Goal: Find specific page/section: Find specific page/section

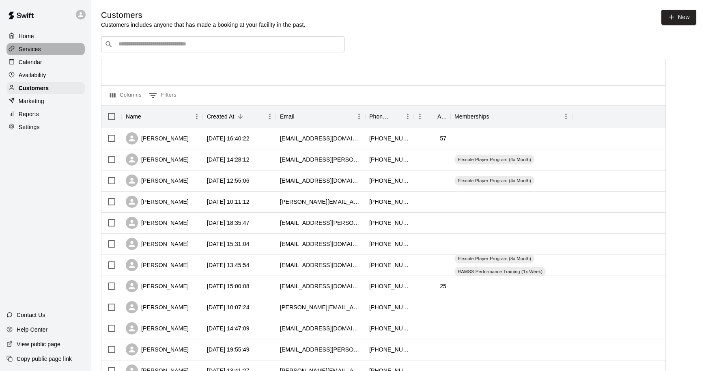
click at [47, 50] on div "Services" at bounding box center [45, 49] width 78 height 12
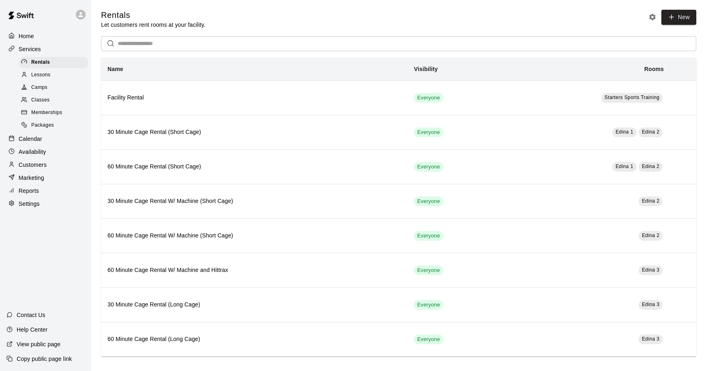
click at [65, 111] on div "Memberships" at bounding box center [53, 112] width 69 height 11
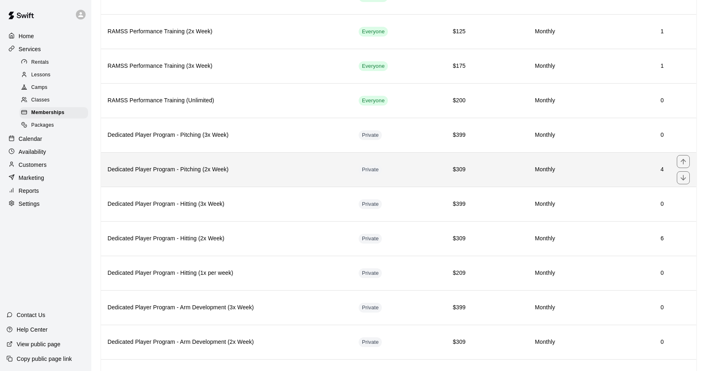
scroll to position [100, 0]
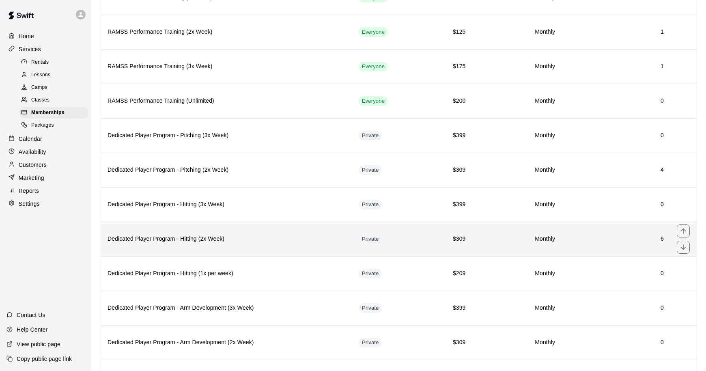
click at [299, 238] on h6 "Dedicated Player Program - Hitting (2x Week)" at bounding box center [227, 239] width 238 height 9
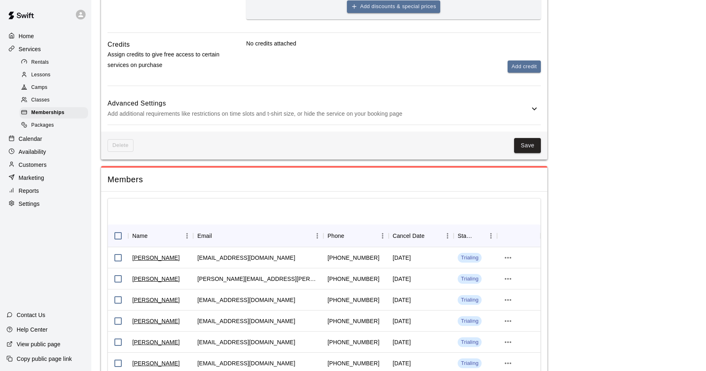
scroll to position [527, 0]
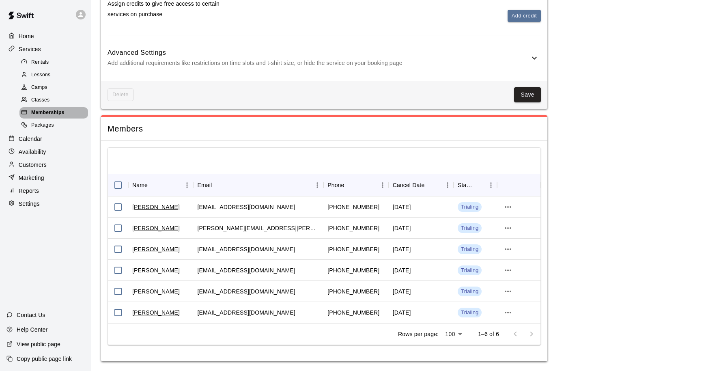
click at [71, 113] on div "Memberships" at bounding box center [53, 112] width 69 height 11
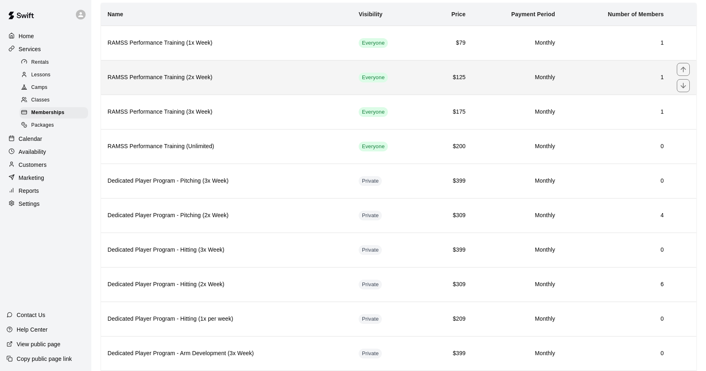
scroll to position [65, 0]
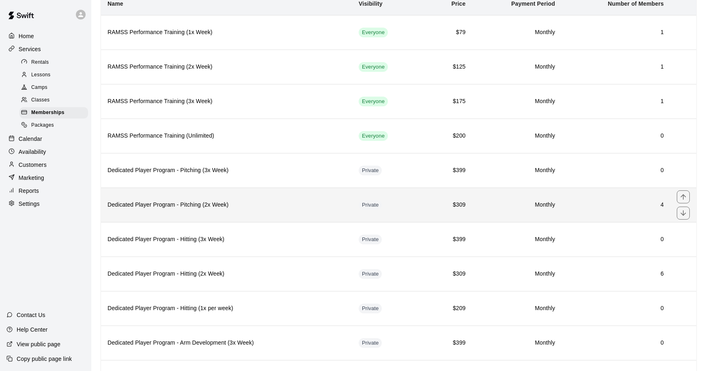
click at [261, 202] on h6 "Dedicated Player Program - Pitching (2x Week)" at bounding box center [227, 204] width 238 height 9
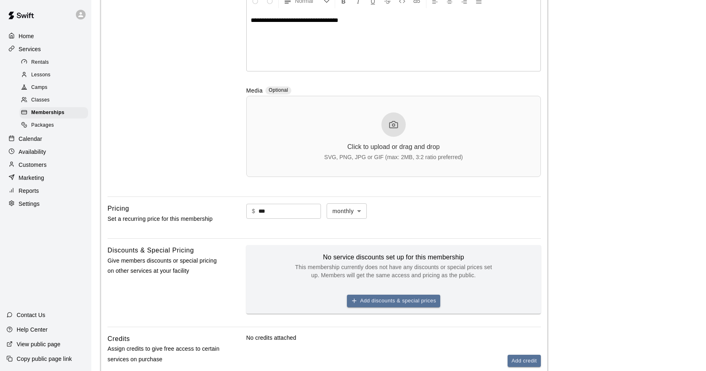
scroll to position [485, 0]
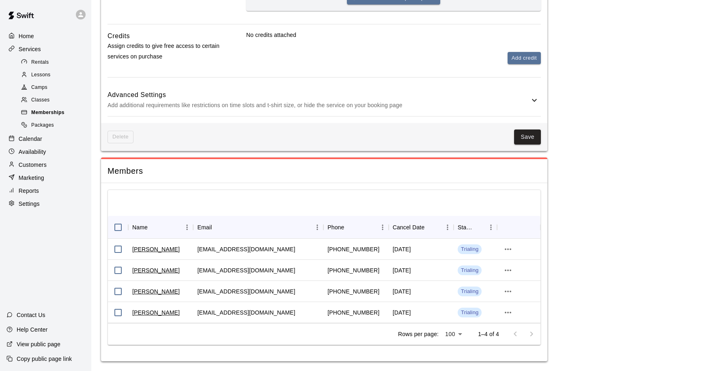
click at [50, 111] on span "Memberships" at bounding box center [47, 113] width 33 height 8
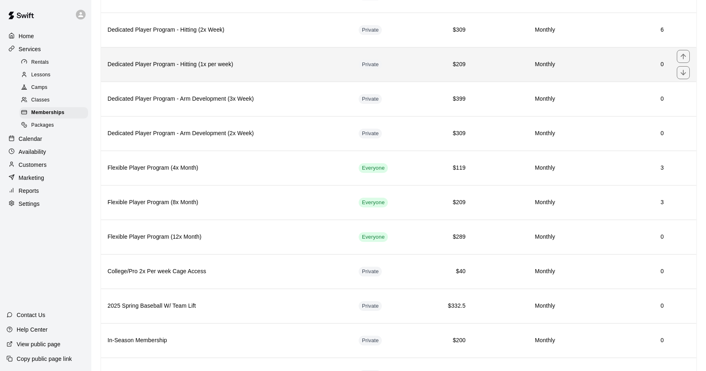
scroll to position [310, 0]
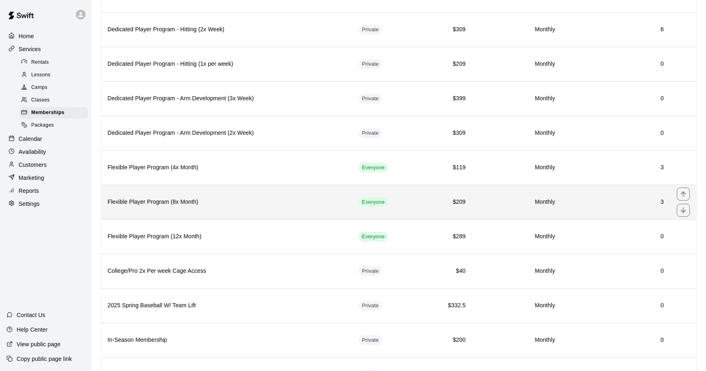
click at [291, 198] on h6 "Flexible Player Program (8x Month)" at bounding box center [227, 202] width 238 height 9
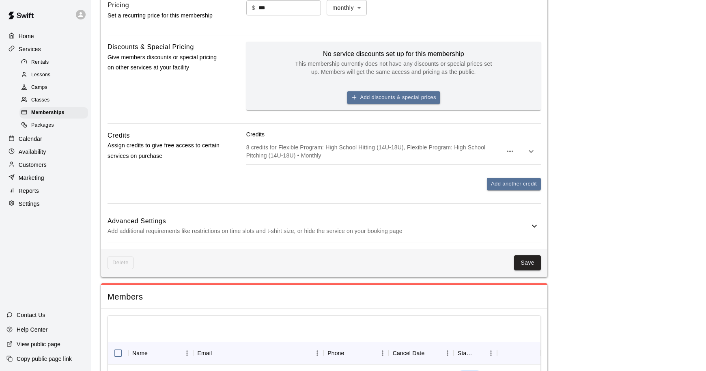
scroll to position [490, 0]
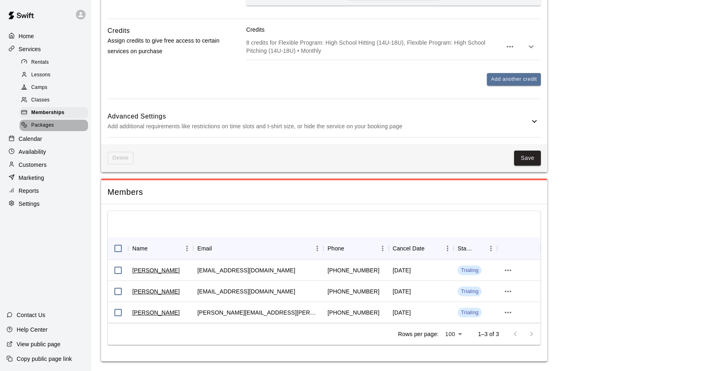
drag, startPoint x: 62, startPoint y: 125, endPoint x: 21, endPoint y: 289, distance: 168.6
click at [62, 125] on div "Packages" at bounding box center [53, 125] width 69 height 11
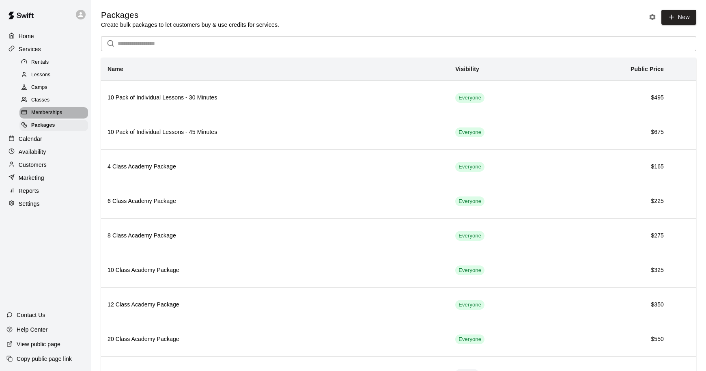
click at [59, 109] on span "Memberships" at bounding box center [46, 113] width 31 height 8
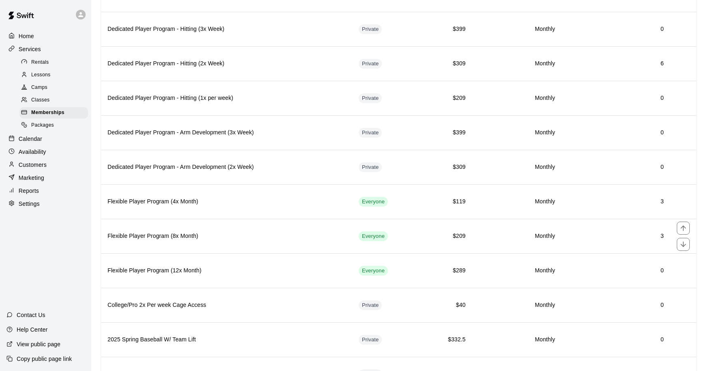
scroll to position [291, 0]
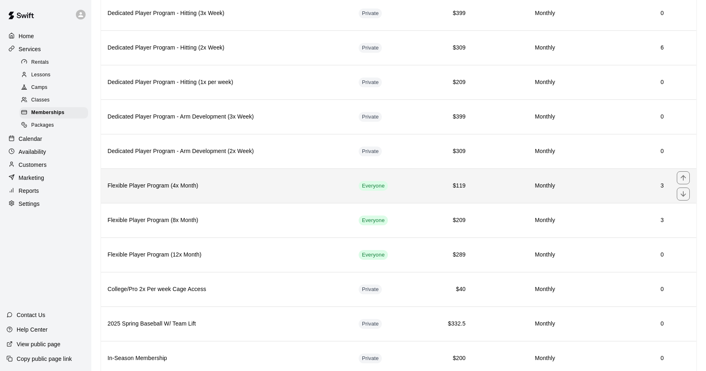
click at [266, 191] on th "Flexible Player Program (4x Month)" at bounding box center [226, 185] width 251 height 34
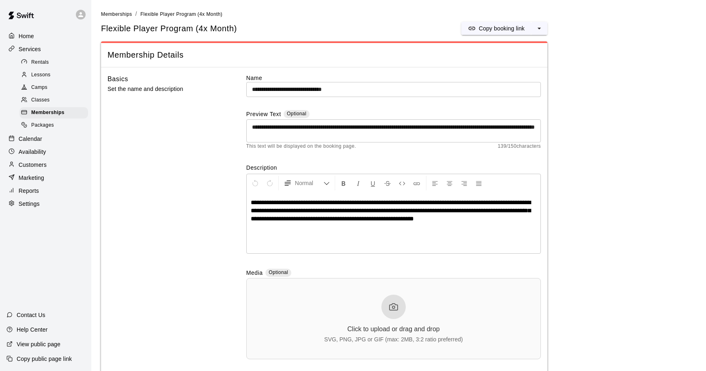
scroll to position [490, 0]
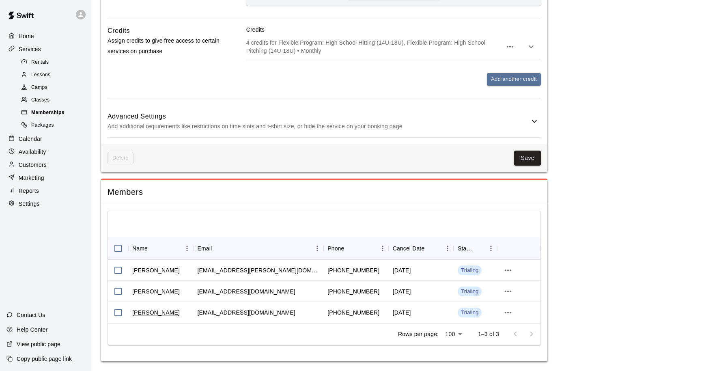
click at [64, 113] on div "Memberships" at bounding box center [53, 112] width 69 height 11
